Goal: Find specific page/section: Find specific page/section

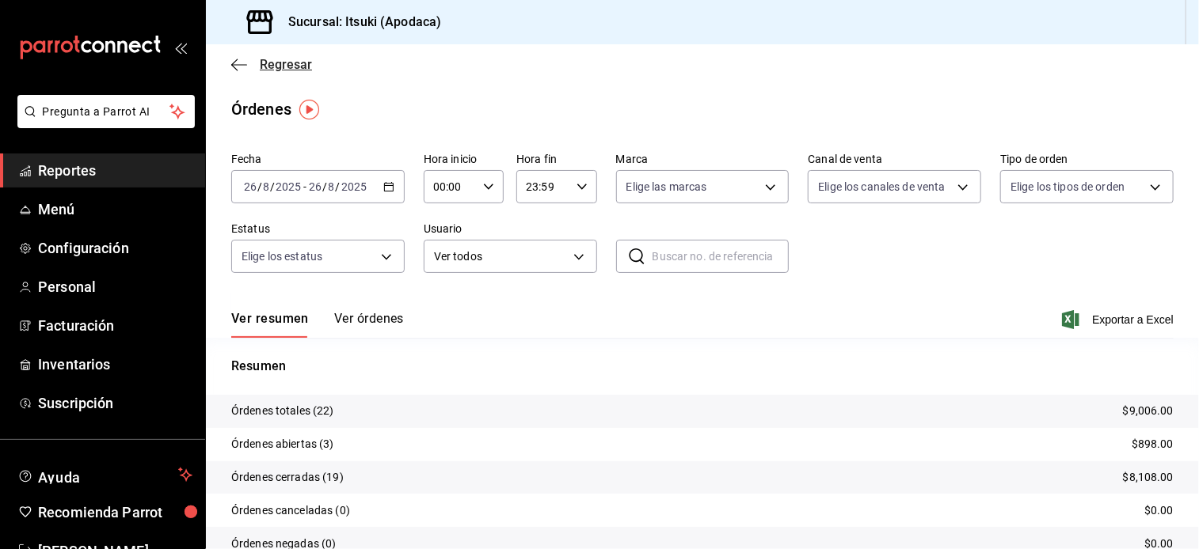
click at [268, 67] on span "Regresar" at bounding box center [286, 64] width 52 height 15
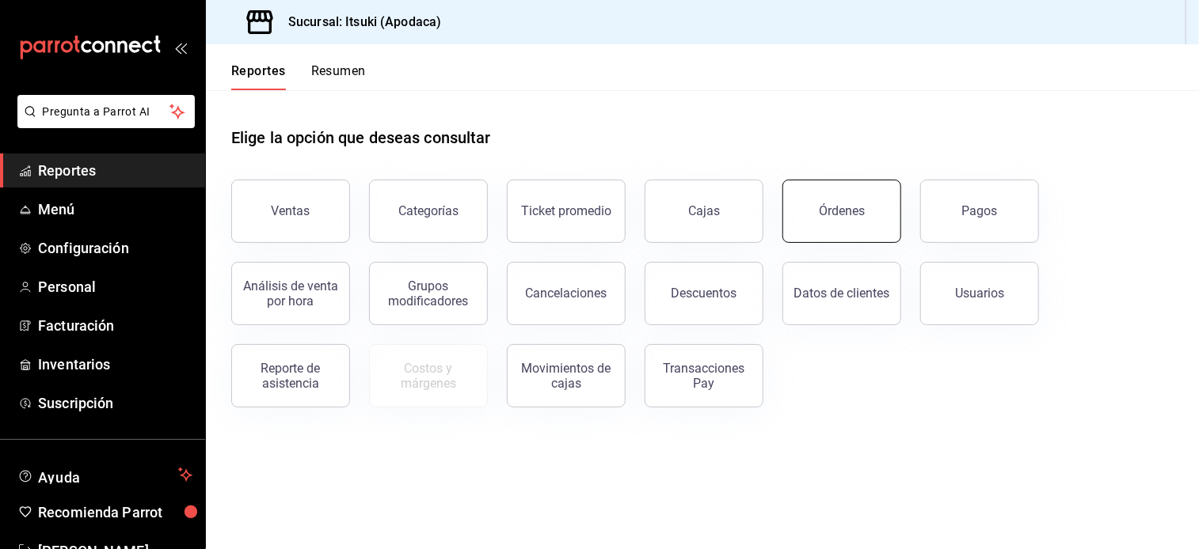
click at [861, 207] on div "Órdenes" at bounding box center [842, 210] width 46 height 15
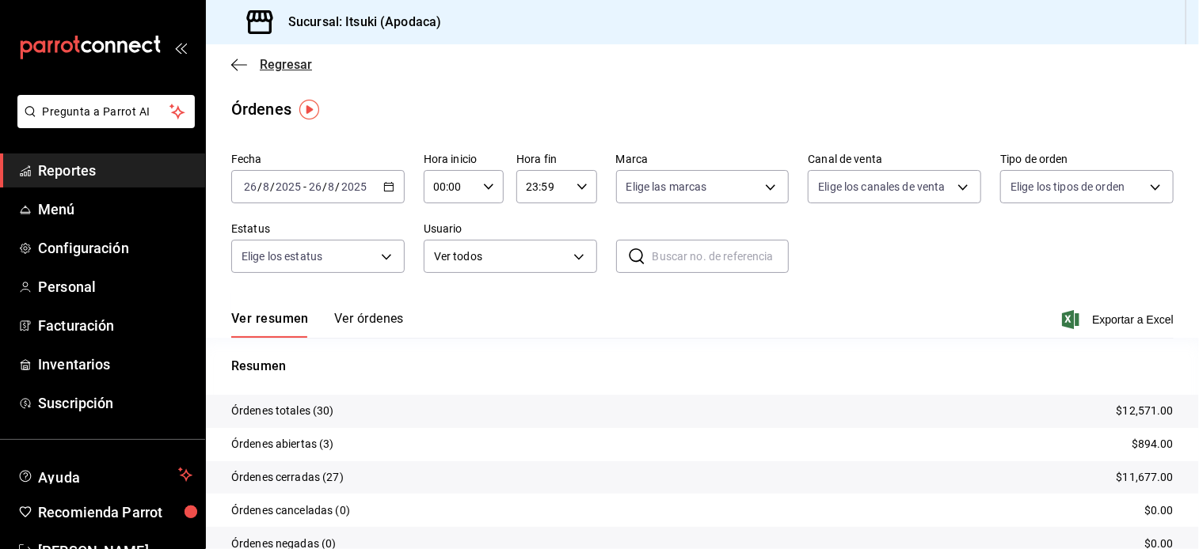
click at [280, 67] on span "Regresar" at bounding box center [286, 64] width 52 height 15
